Goal: Information Seeking & Learning: Learn about a topic

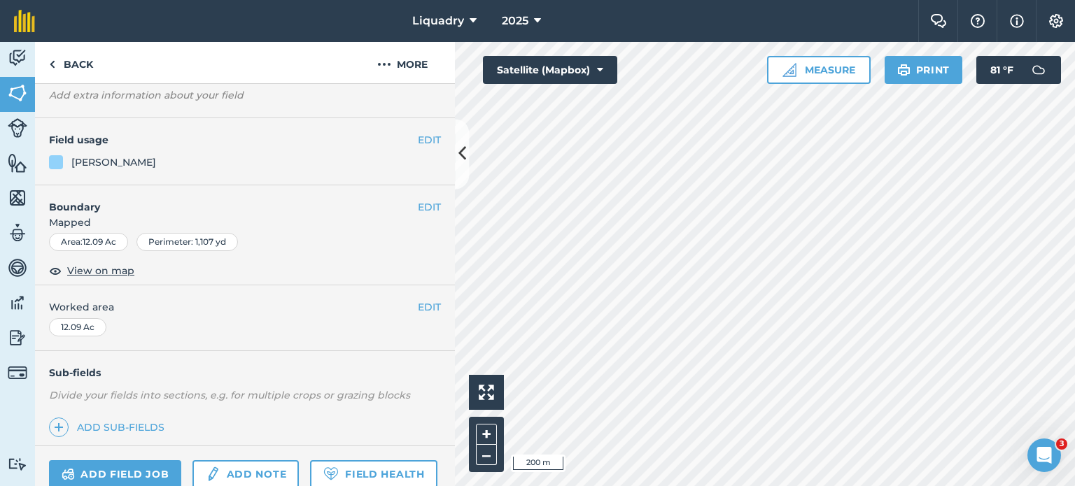
scroll to position [221, 0]
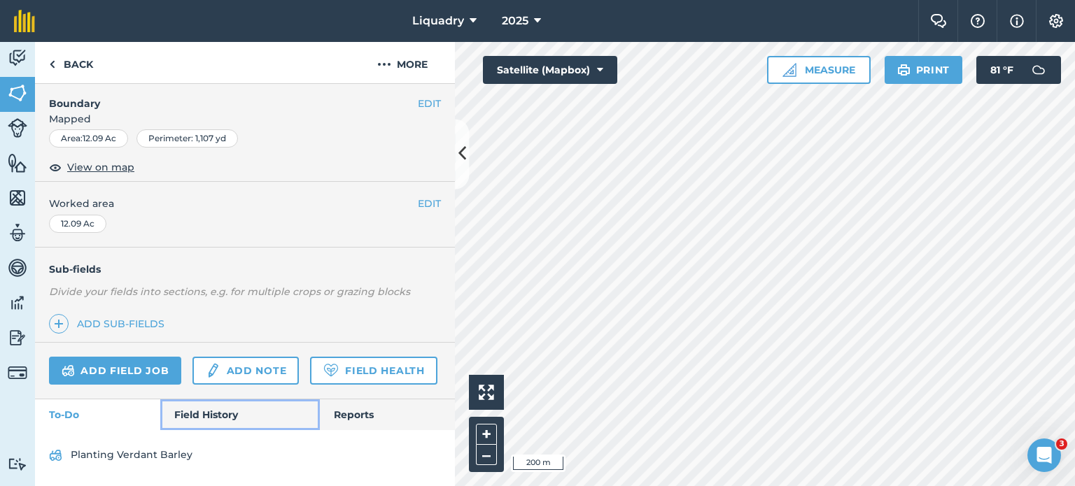
click at [202, 408] on link "Field History" at bounding box center [239, 415] width 159 height 31
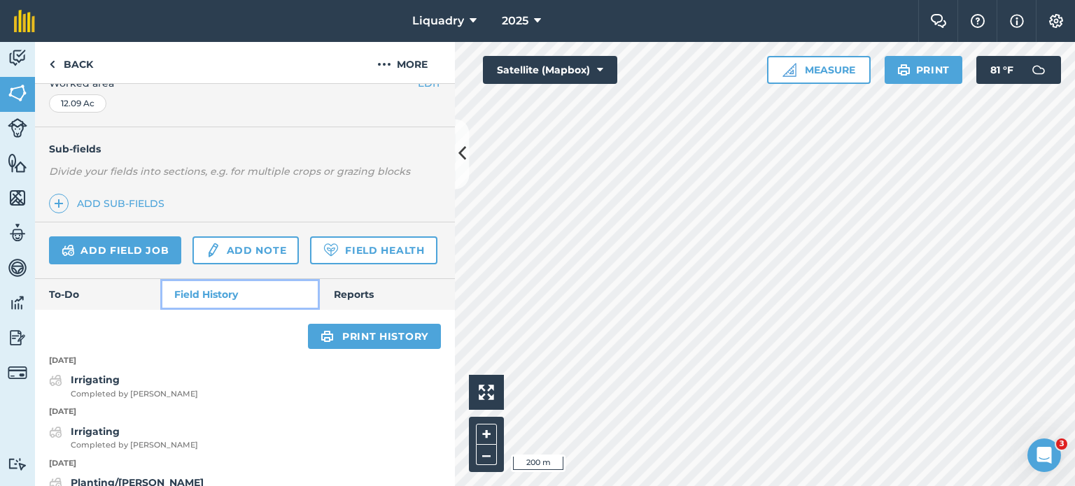
scroll to position [431, 0]
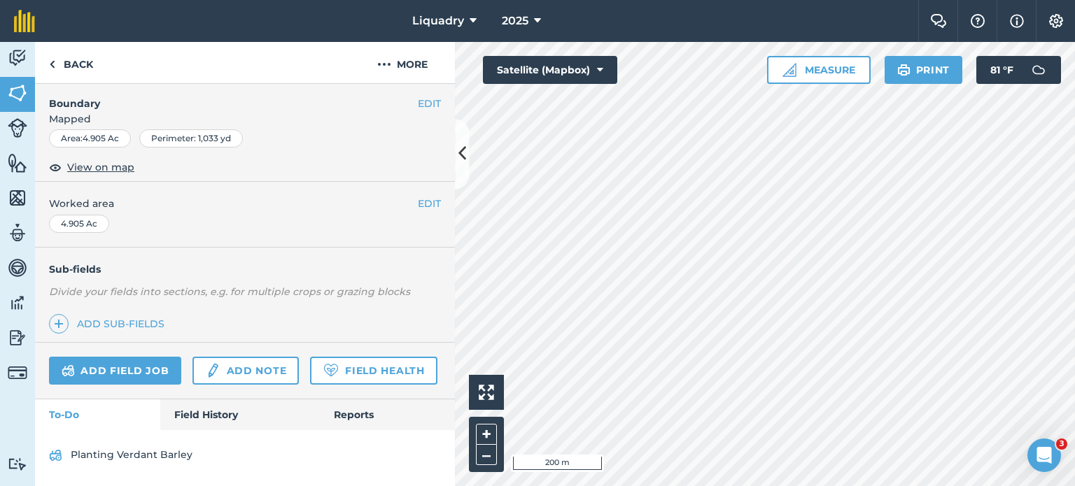
scroll to position [221, 0]
click at [205, 408] on link "Field History" at bounding box center [239, 415] width 159 height 31
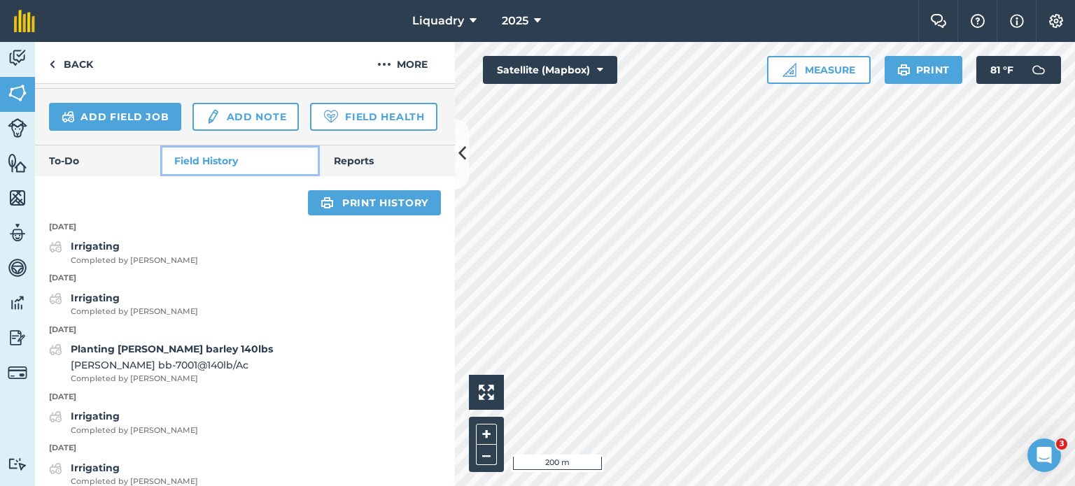
scroll to position [431, 0]
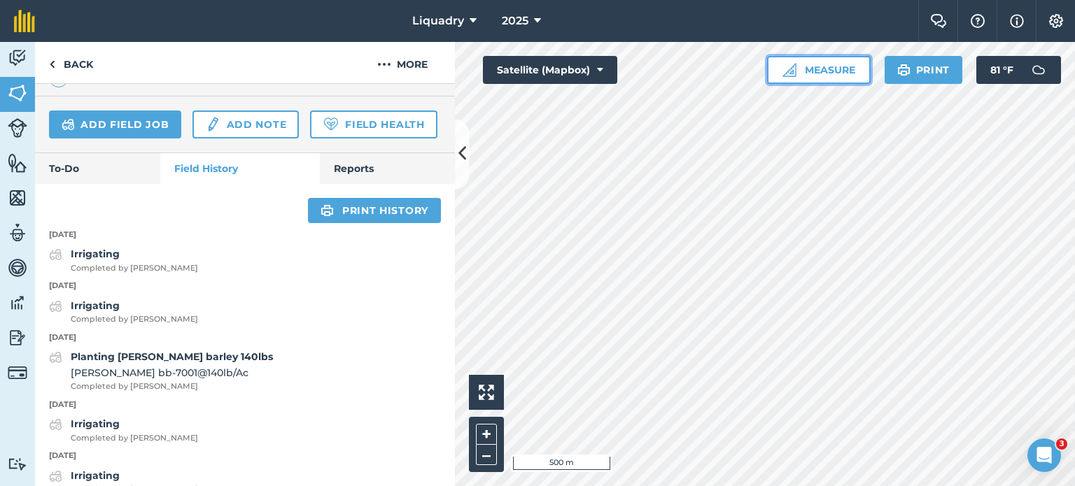
click at [838, 69] on button "Measure" at bounding box center [819, 70] width 104 height 28
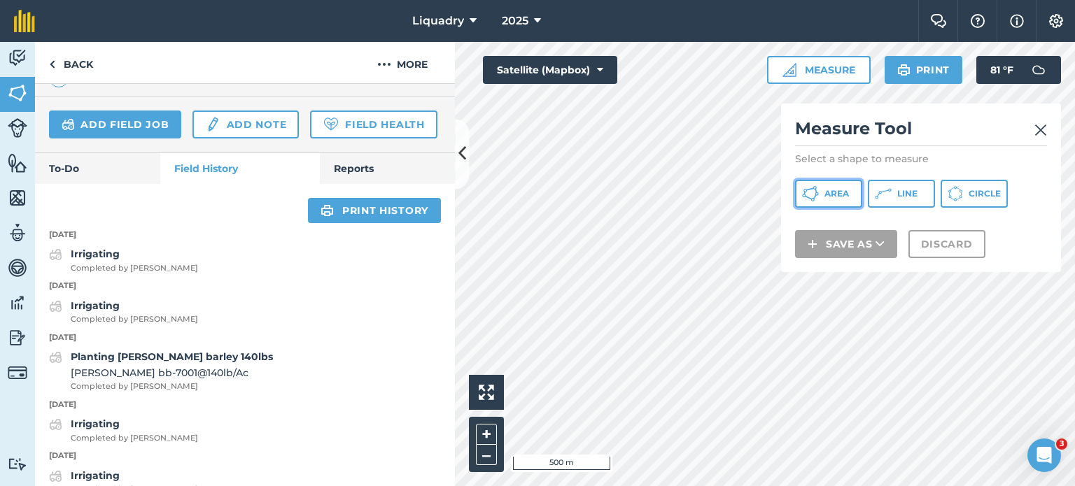
click at [842, 193] on span "Area" at bounding box center [836, 193] width 24 height 11
click at [1045, 127] on img at bounding box center [1040, 130] width 13 height 17
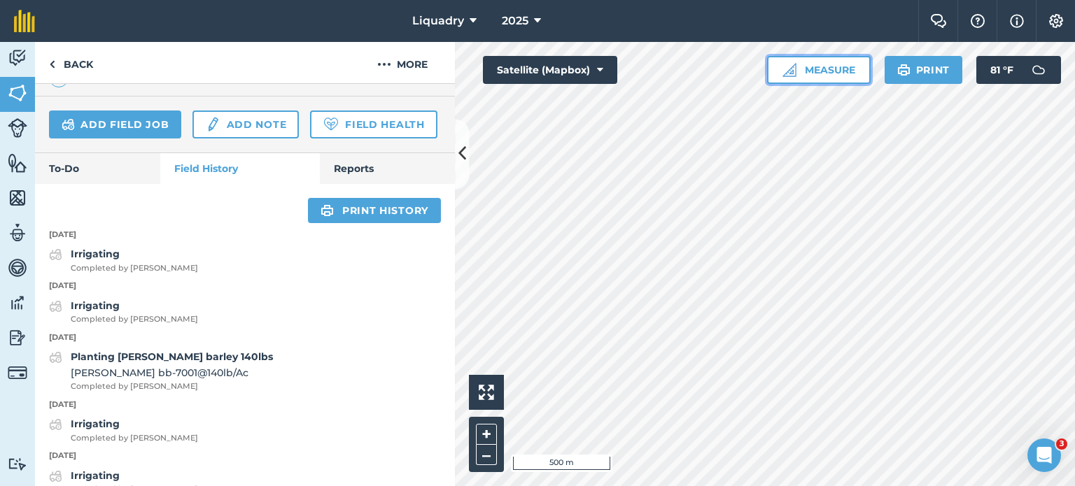
click at [798, 66] on button "Measure" at bounding box center [819, 70] width 104 height 28
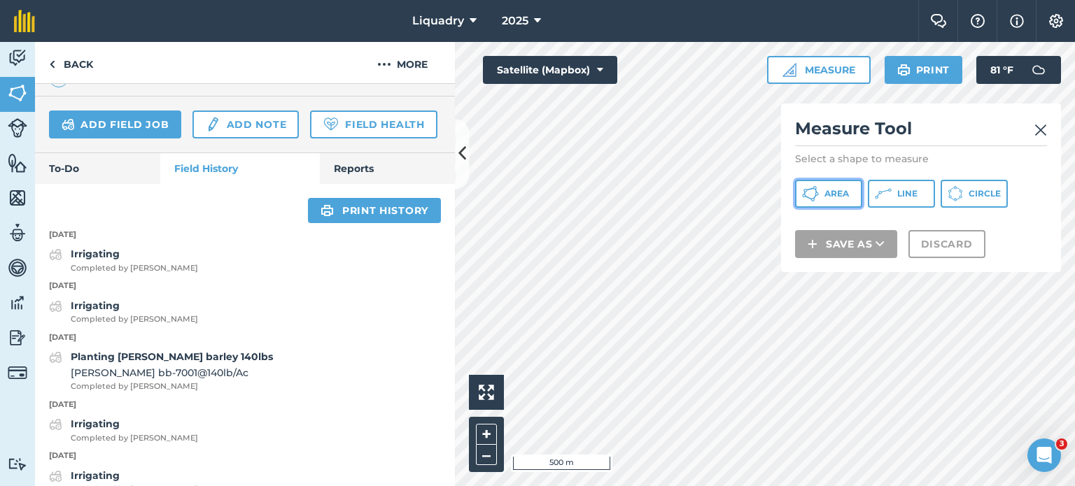
click at [823, 190] on button "Area" at bounding box center [828, 194] width 67 height 28
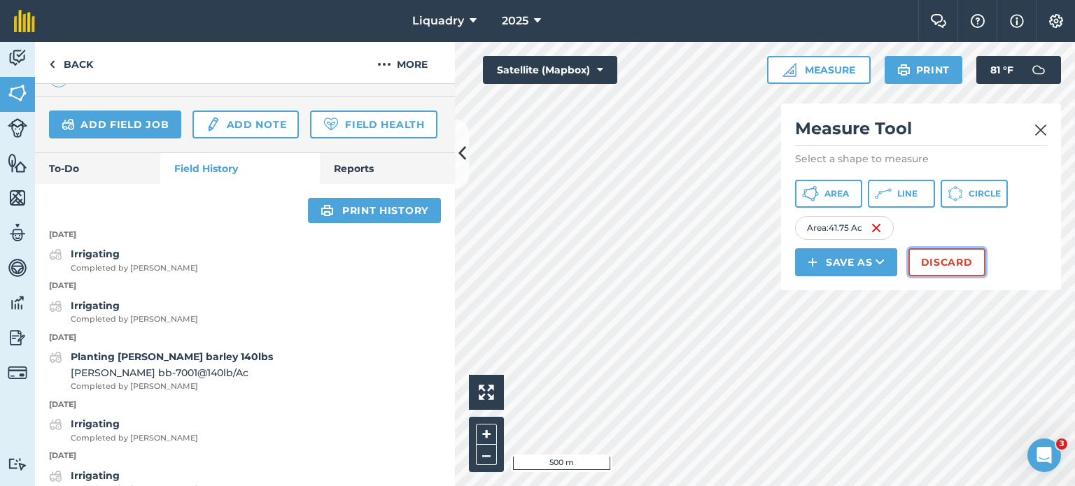
click at [953, 263] on button "Discard" at bounding box center [946, 262] width 77 height 28
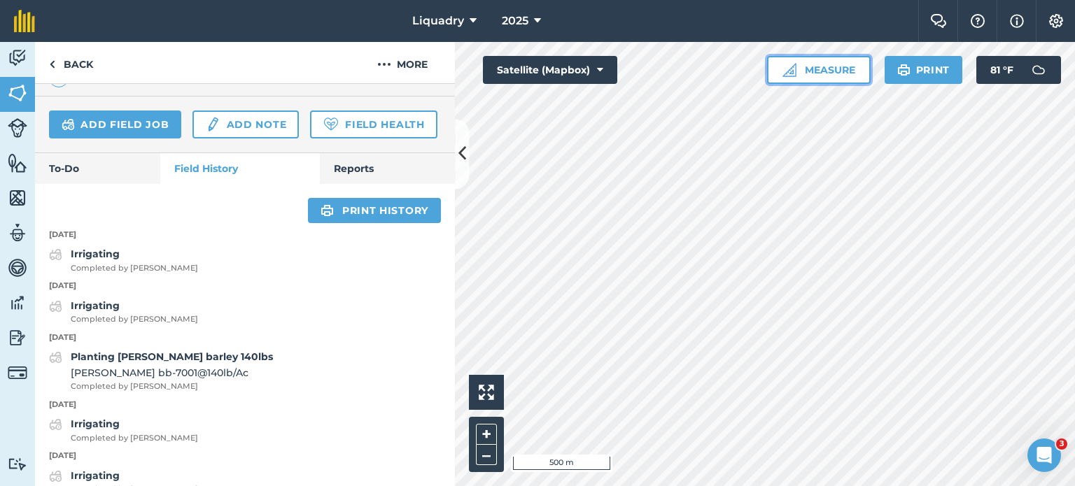
click at [804, 70] on button "Measure" at bounding box center [819, 70] width 104 height 28
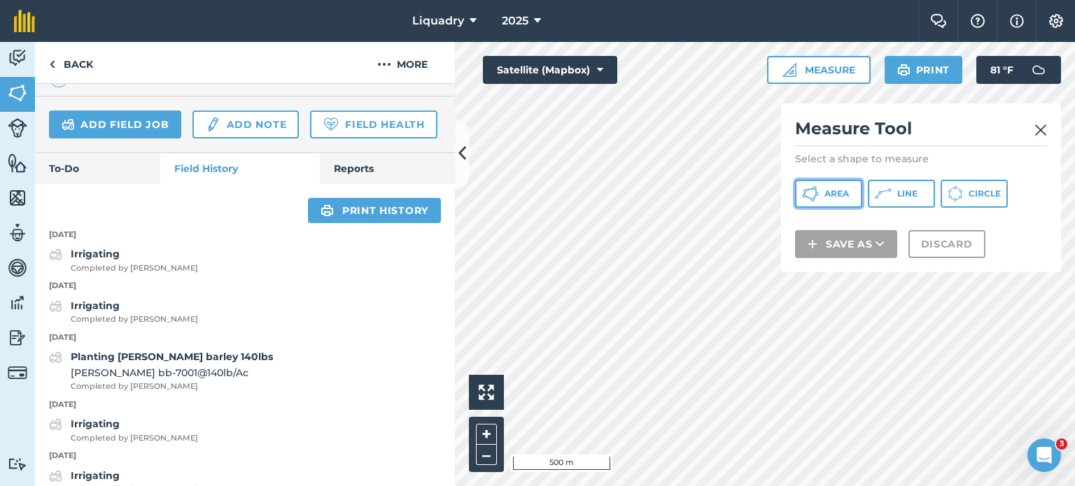
click at [815, 186] on icon at bounding box center [814, 187] width 3 height 3
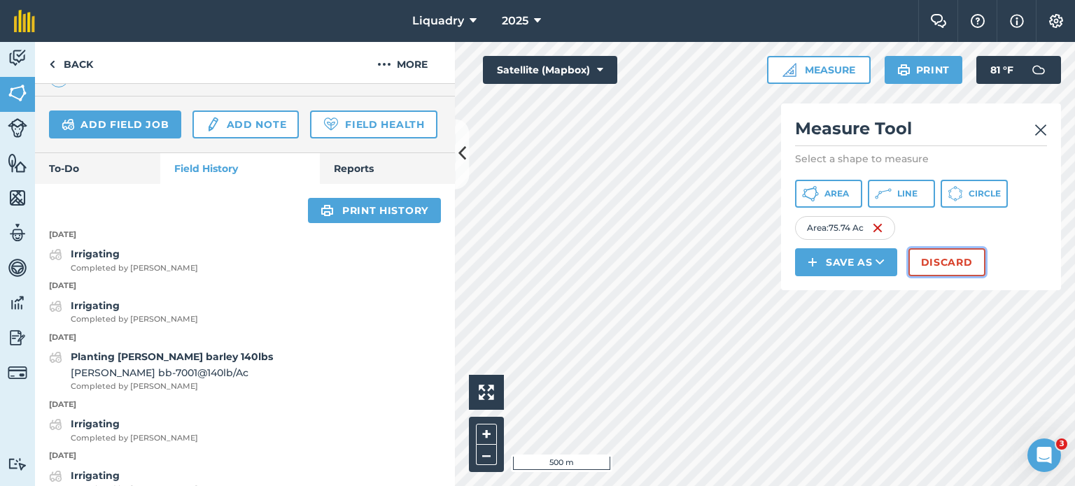
click at [937, 261] on button "Discard" at bounding box center [946, 262] width 77 height 28
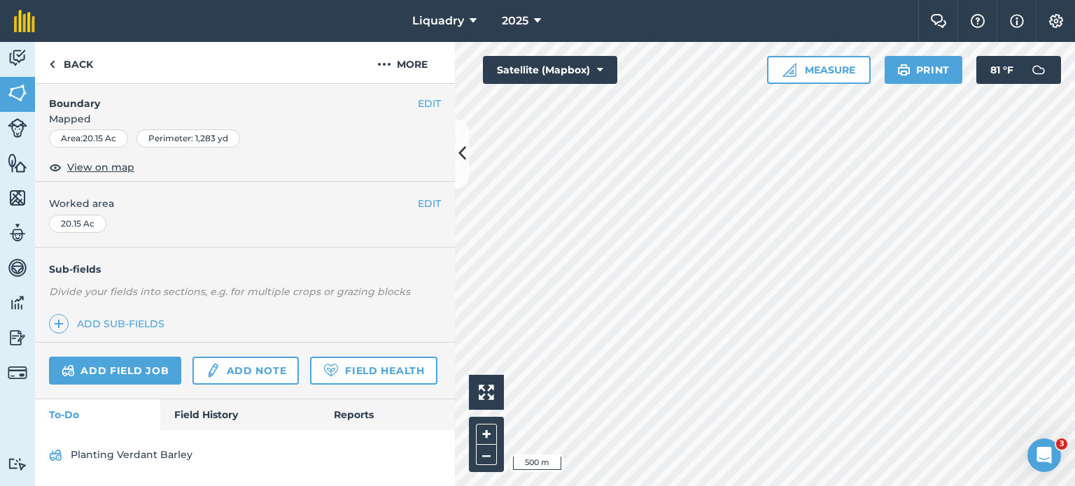
scroll to position [221, 0]
click at [235, 414] on link "Field History" at bounding box center [239, 415] width 159 height 31
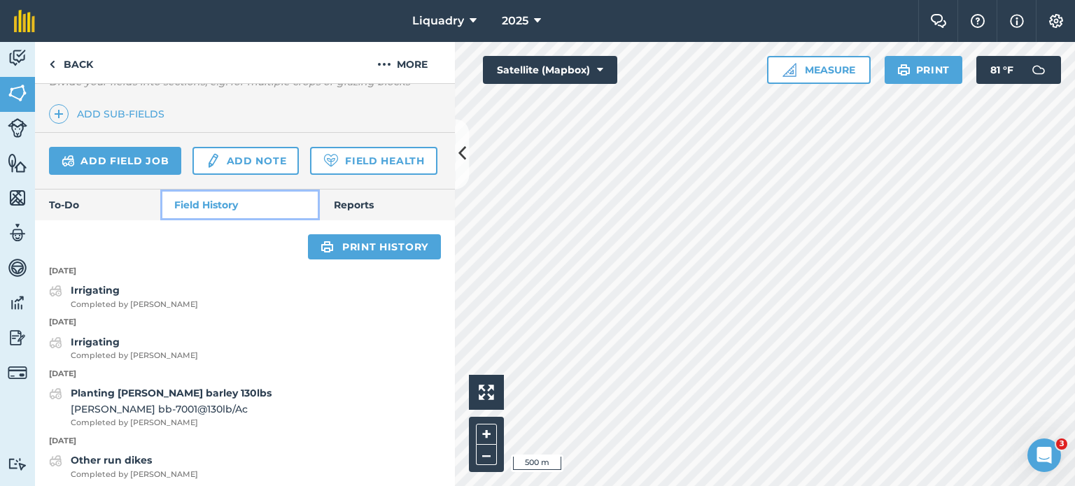
scroll to position [433, 0]
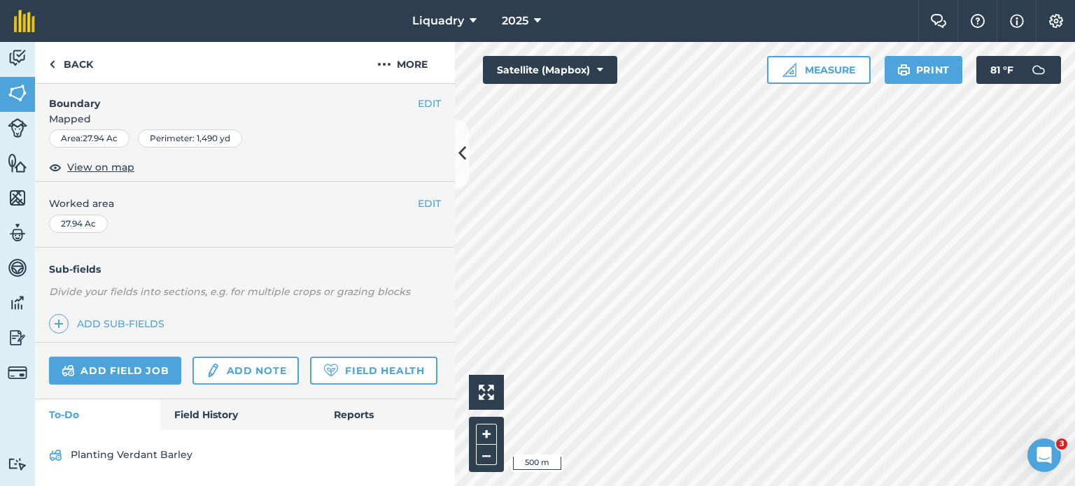
scroll to position [221, 0]
click at [199, 413] on link "Field History" at bounding box center [239, 415] width 159 height 31
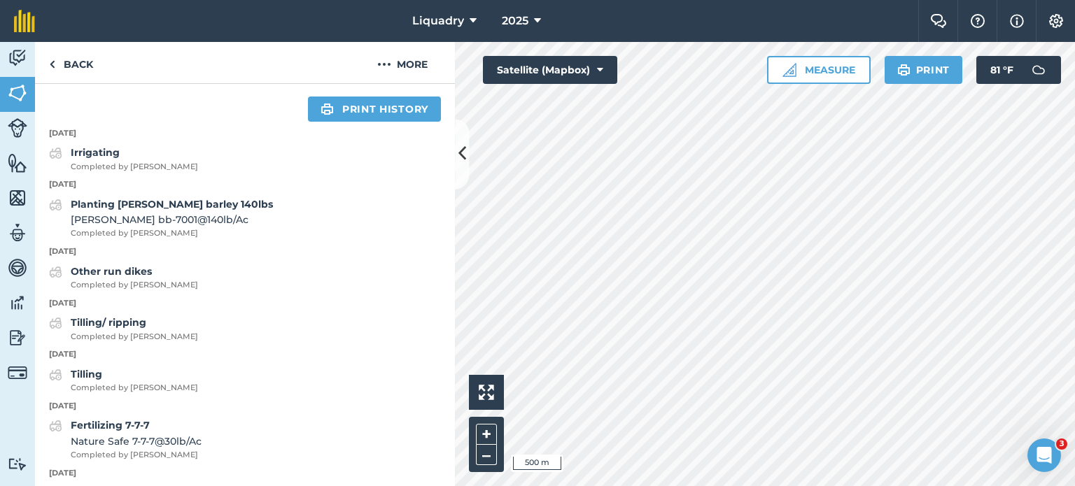
scroll to position [501, 0]
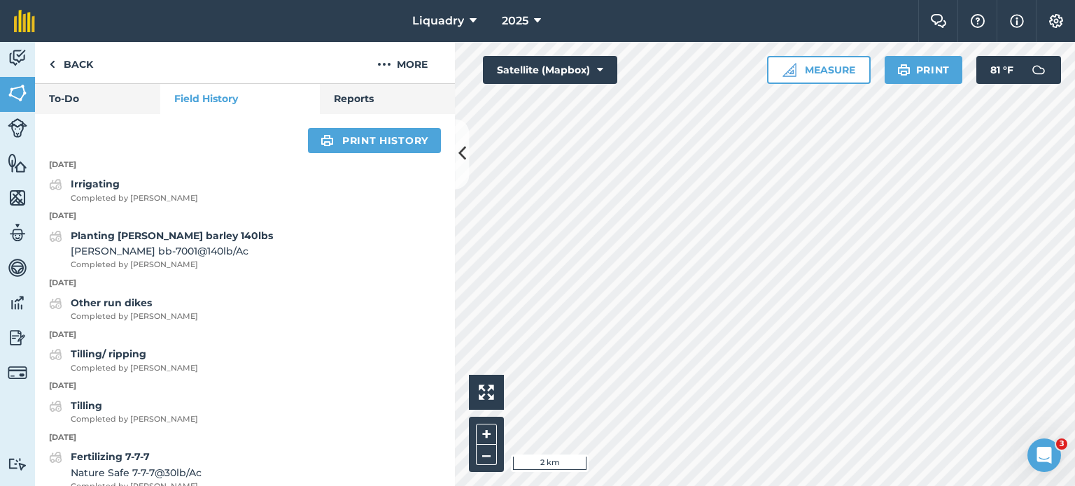
scroll to position [209, 0]
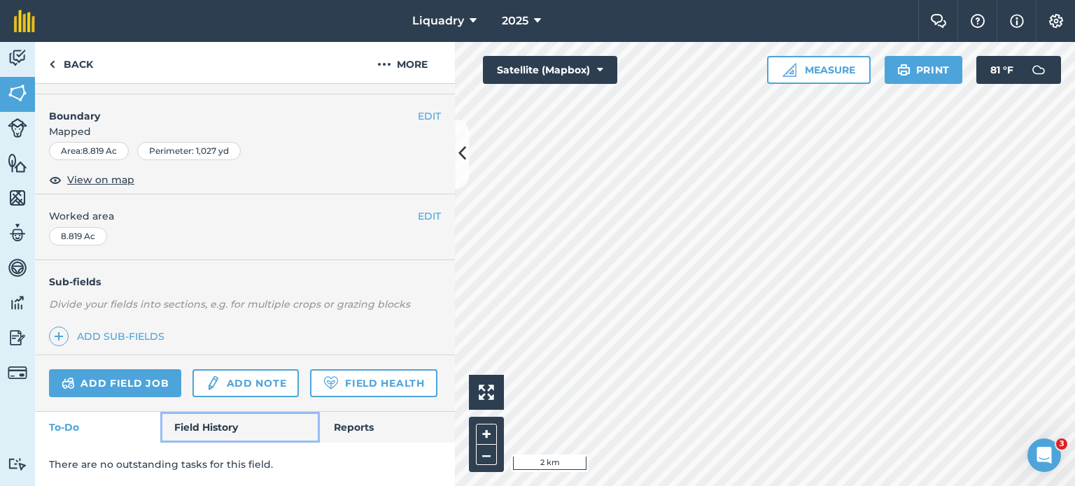
click at [223, 425] on link "Field History" at bounding box center [239, 427] width 159 height 31
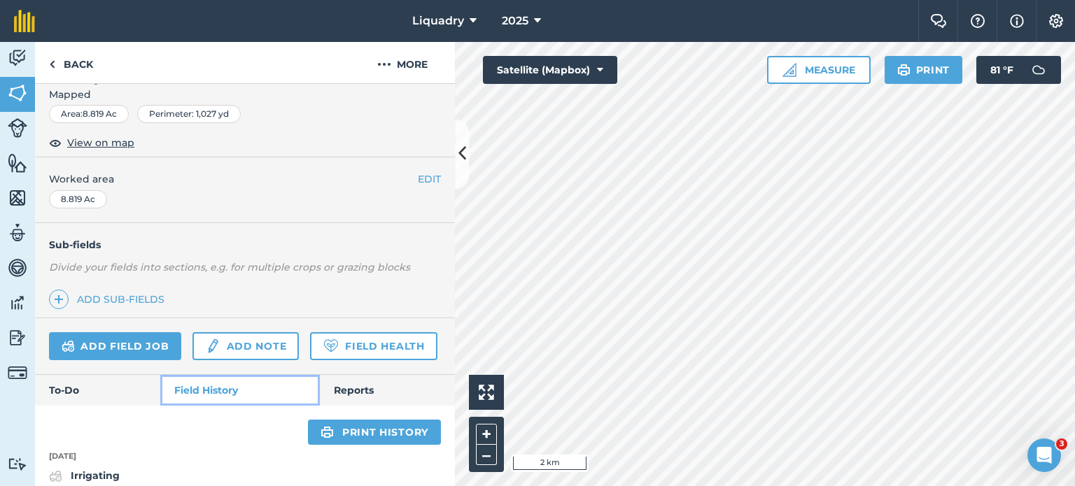
scroll to position [559, 0]
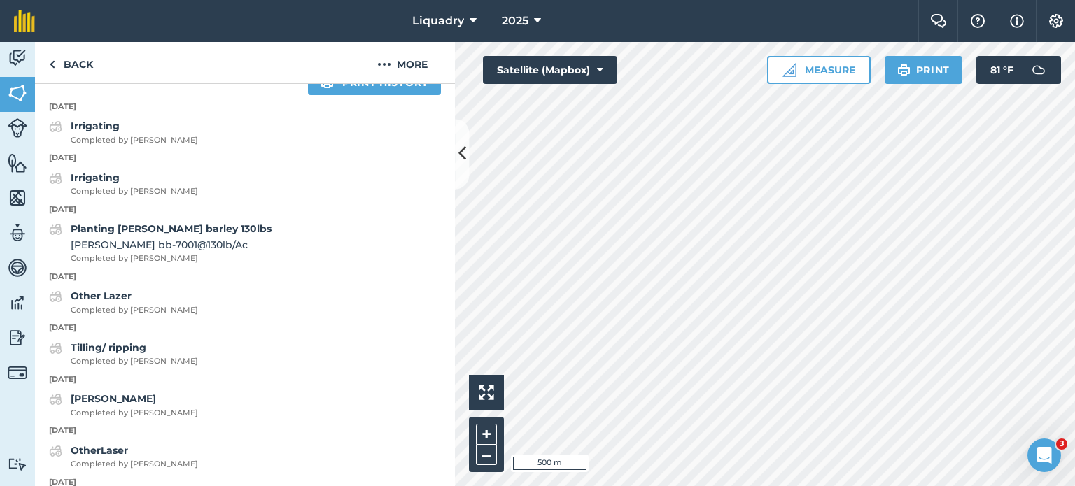
scroll to position [221, 0]
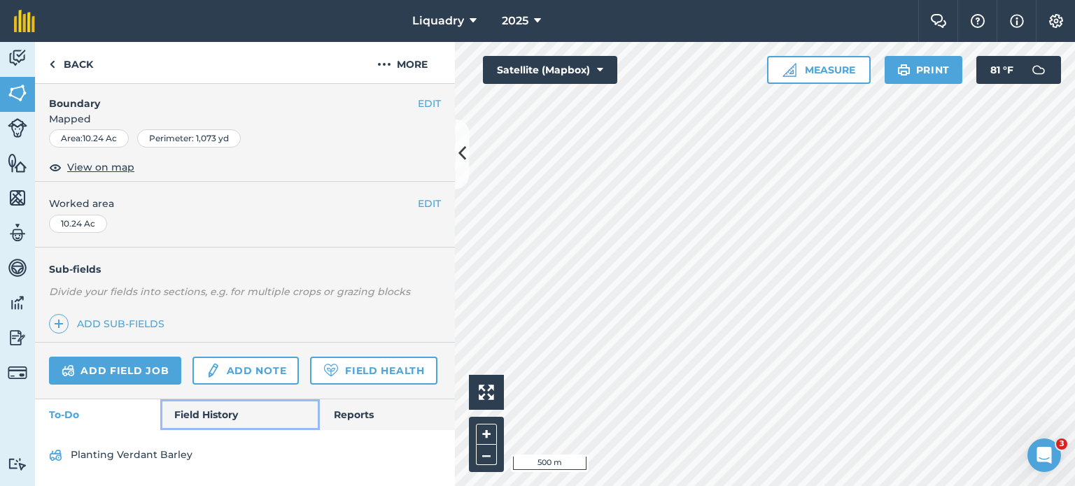
click at [190, 413] on link "Field History" at bounding box center [239, 415] width 159 height 31
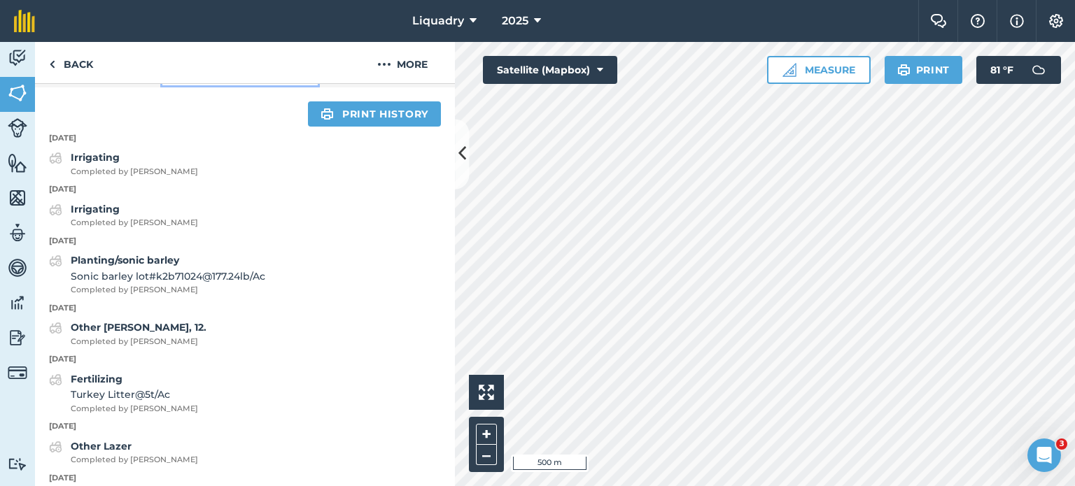
scroll to position [571, 0]
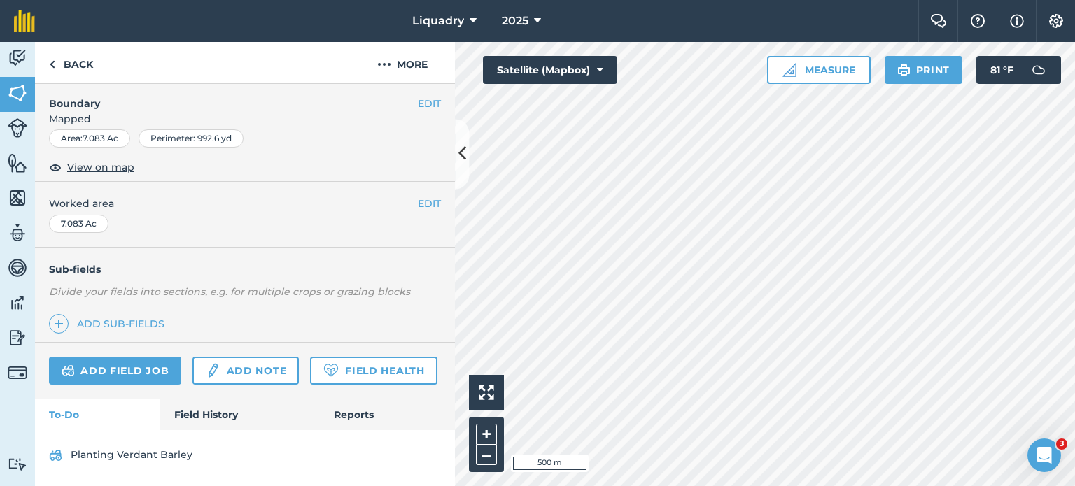
scroll to position [221, 0]
click at [216, 411] on link "Field History" at bounding box center [239, 415] width 159 height 31
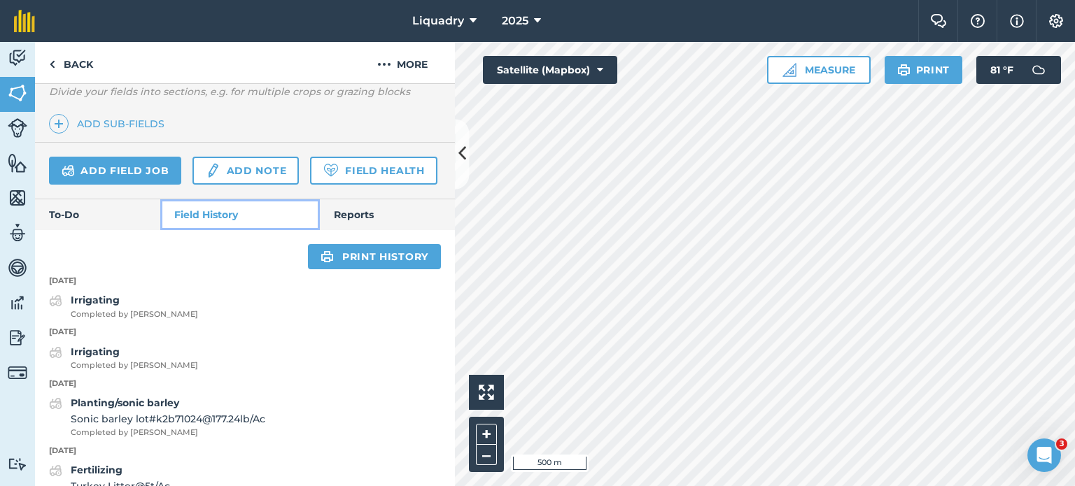
scroll to position [501, 0]
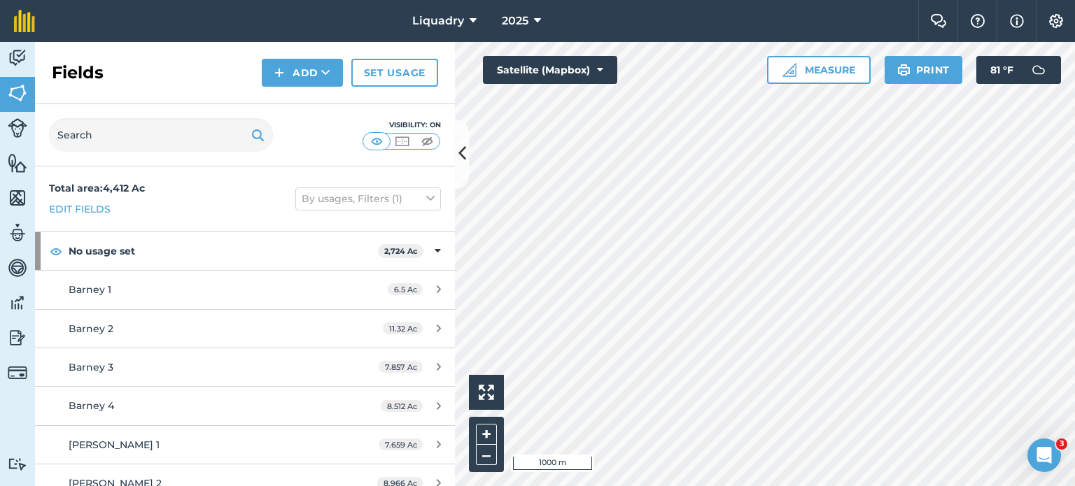
click at [882, 486] on html "Liquadry 2025 Farm Chat Help Info Settings Liquadry - 2025 Printed on [DATE] Fi…" at bounding box center [537, 243] width 1075 height 486
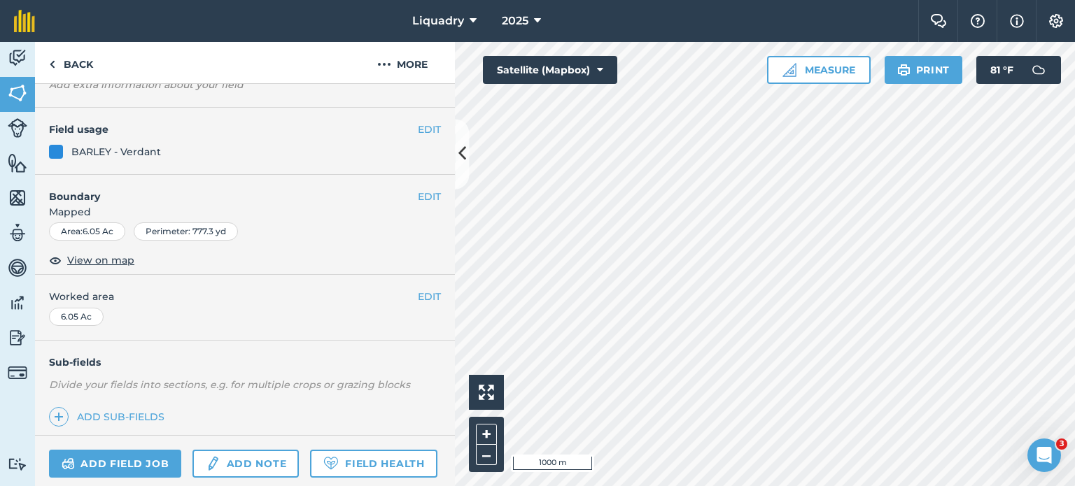
scroll to position [221, 0]
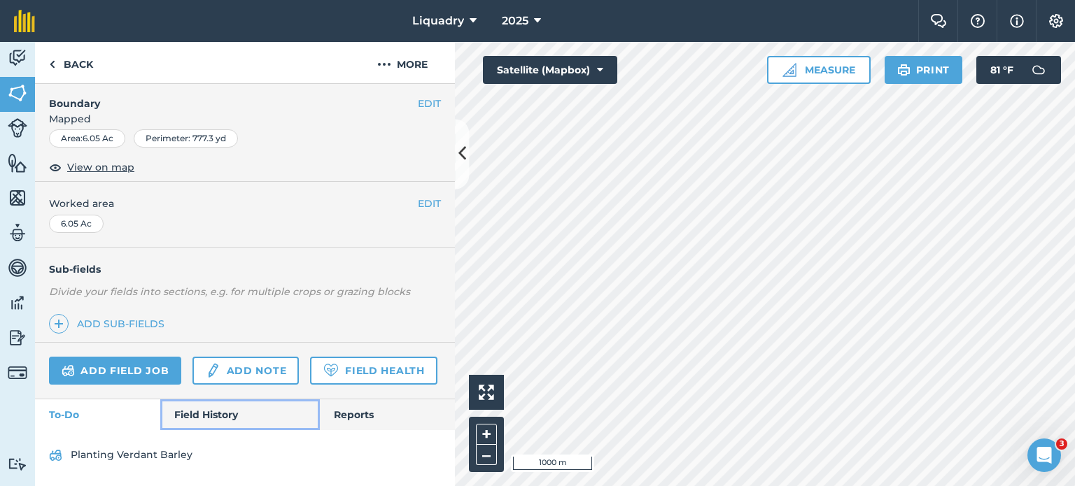
click at [225, 408] on link "Field History" at bounding box center [239, 415] width 159 height 31
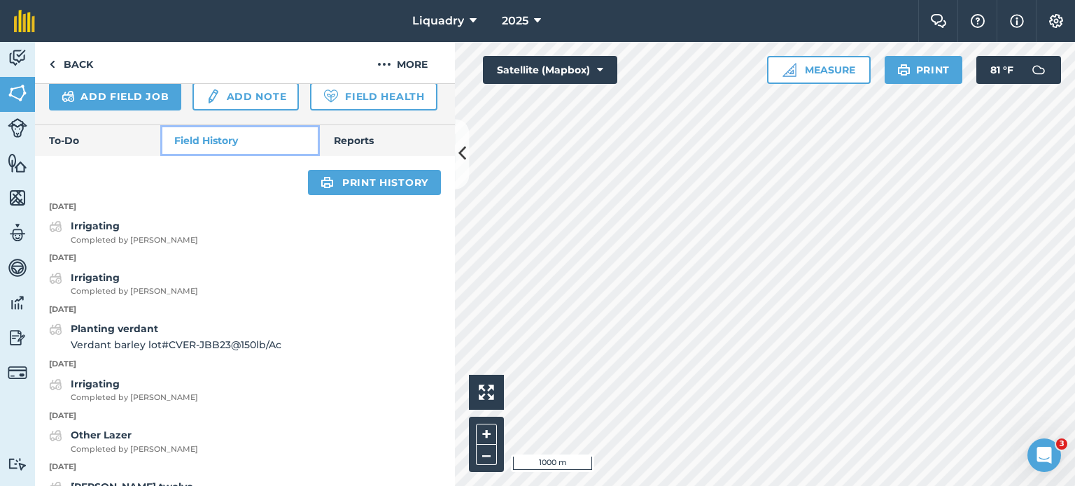
scroll to position [501, 0]
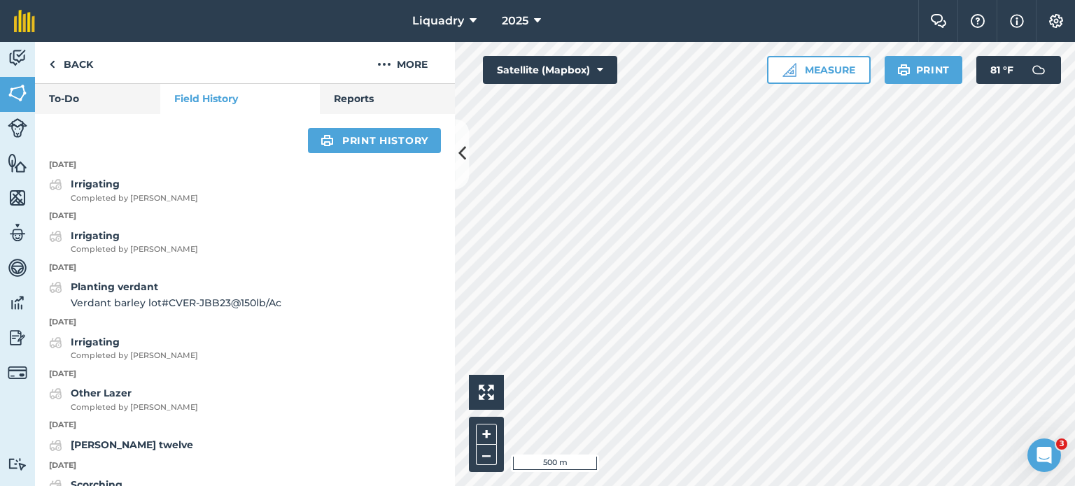
scroll to position [221, 0]
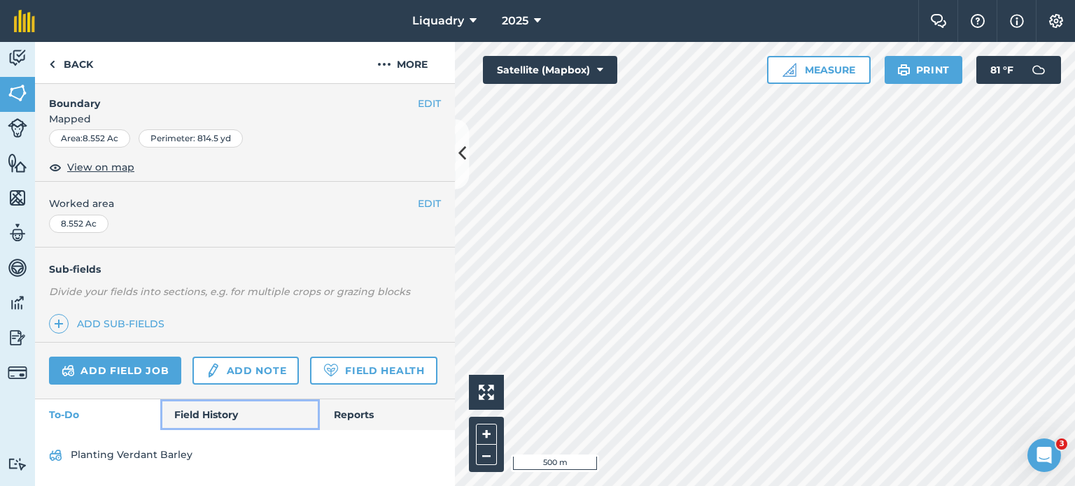
click at [202, 412] on link "Field History" at bounding box center [239, 415] width 159 height 31
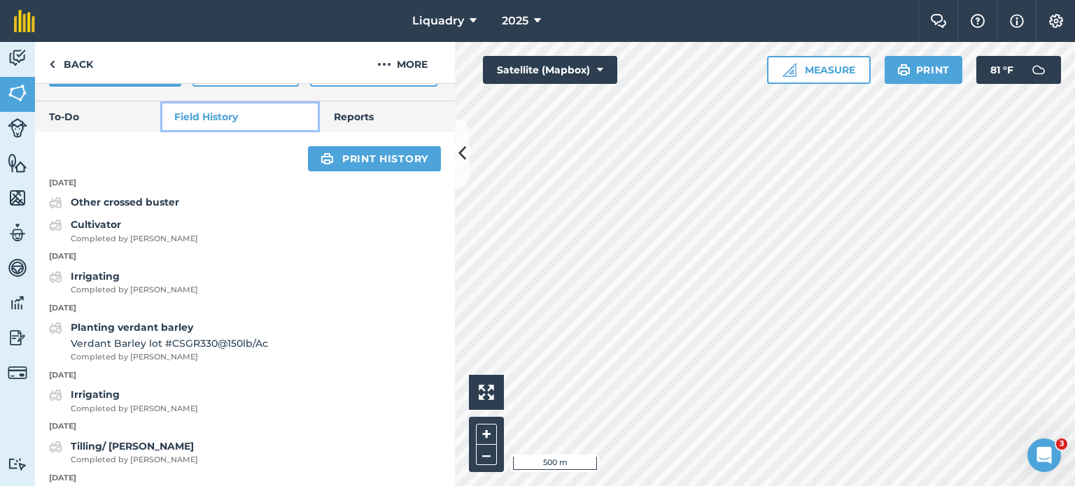
scroll to position [501, 0]
